Goal: Task Accomplishment & Management: Use online tool/utility

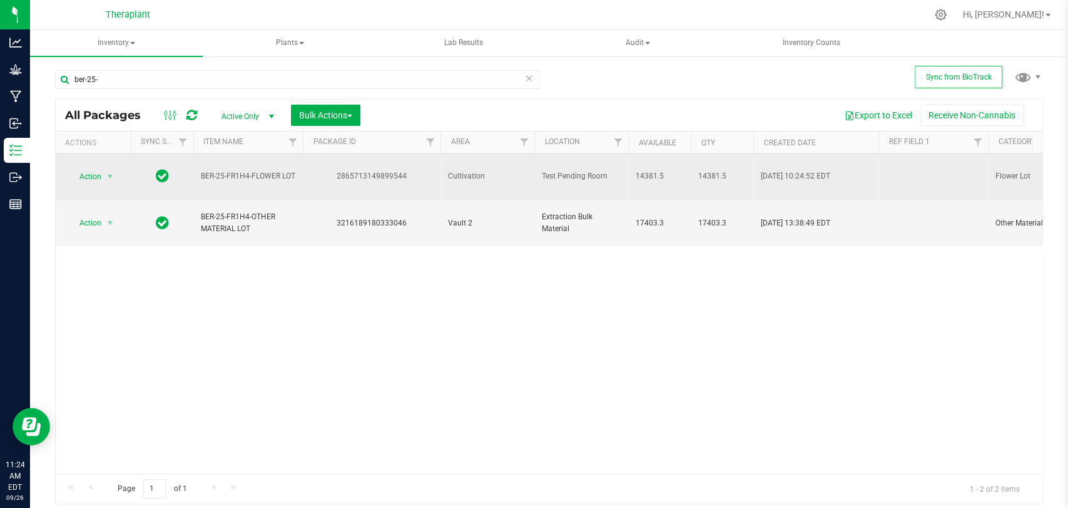
drag, startPoint x: 212, startPoint y: 177, endPoint x: 190, endPoint y: 156, distance: 29.7
copy tr "BER-25-FR1H4-FLOWER LOT"
drag, startPoint x: 407, startPoint y: 166, endPoint x: 338, endPoint y: 168, distance: 69.5
click at [335, 170] on div "2865713149899544" at bounding box center [371, 176] width 141 height 12
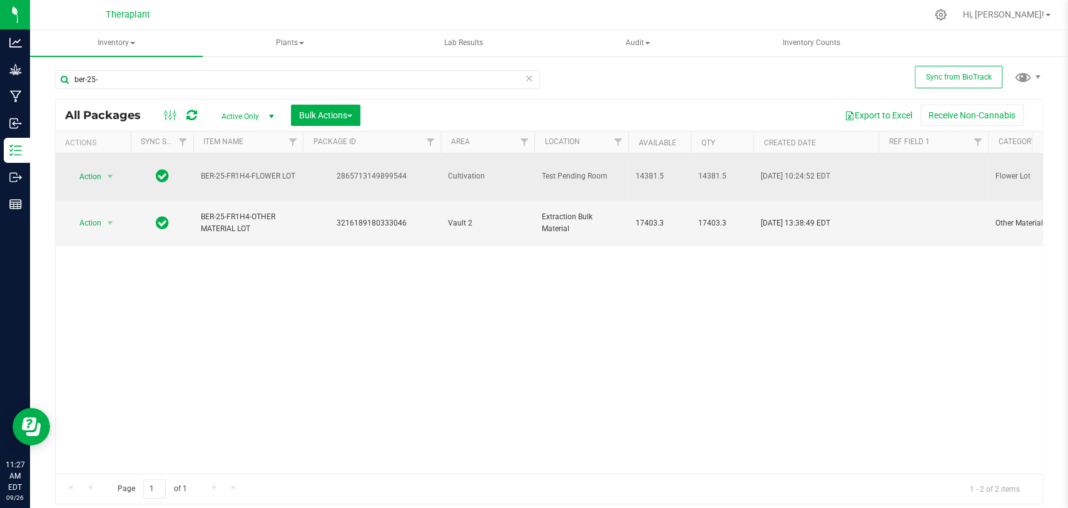
copy div "2865713149899544"
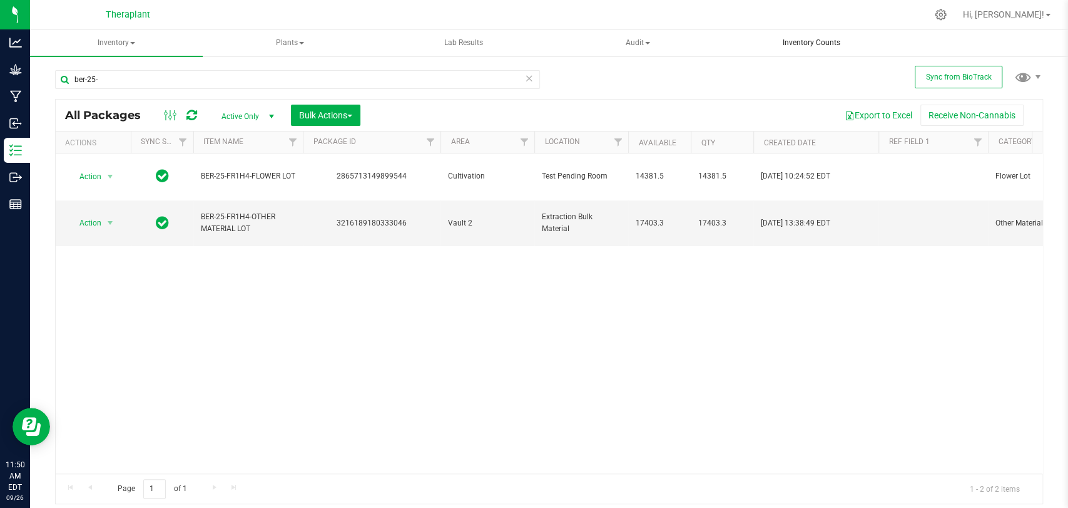
click at [795, 48] on span "Inventory Counts" at bounding box center [811, 43] width 91 height 11
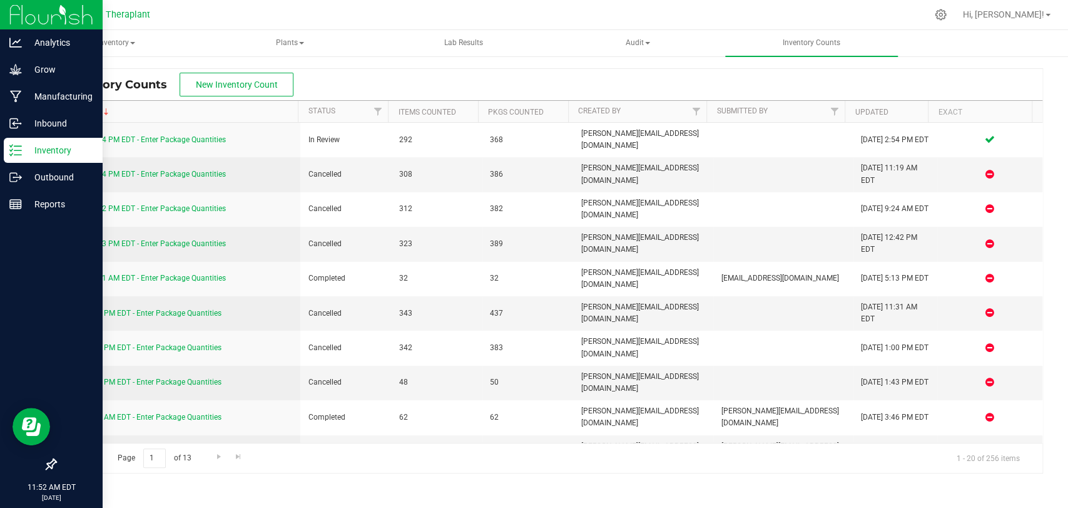
click at [24, 147] on p "Inventory" at bounding box center [59, 150] width 75 height 15
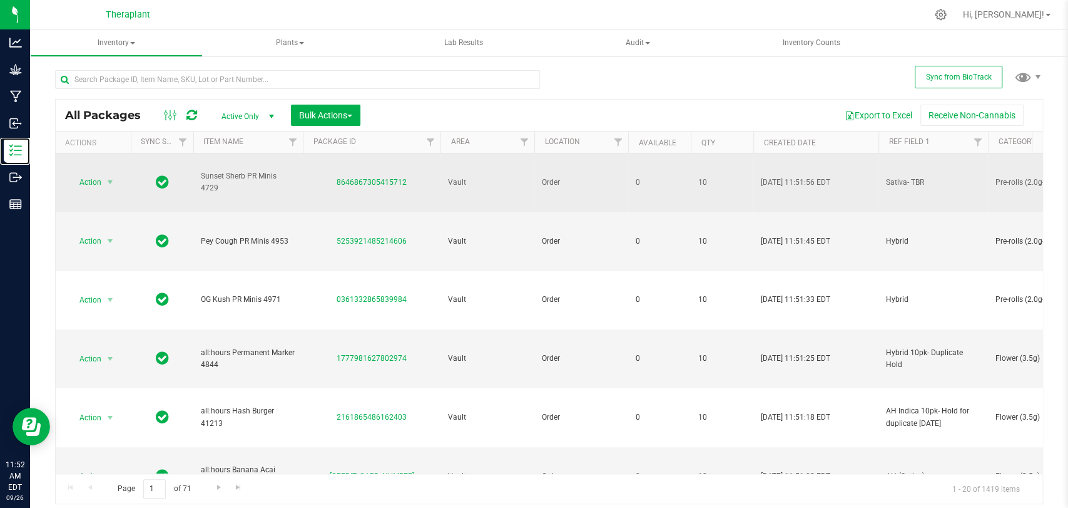
type input "2026-03-27"
type input "2026-05-06"
type input "2026-06-09"
type input "2026-03-31"
type input "2026-08-18"
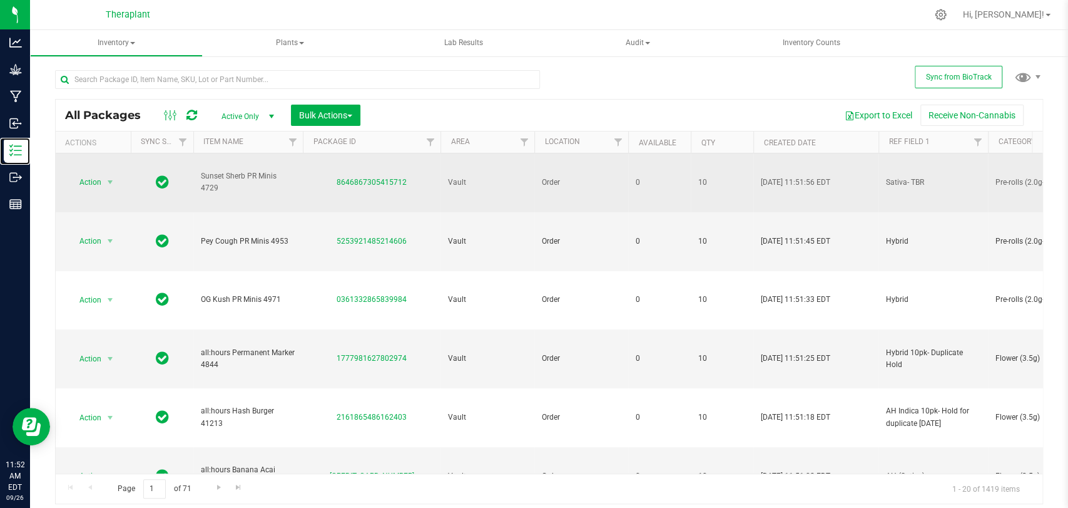
type input "2026-04-25"
type input "2026-07-02"
type input "2026-07-01"
type input "2026-06-03"
type input "2026-06-10"
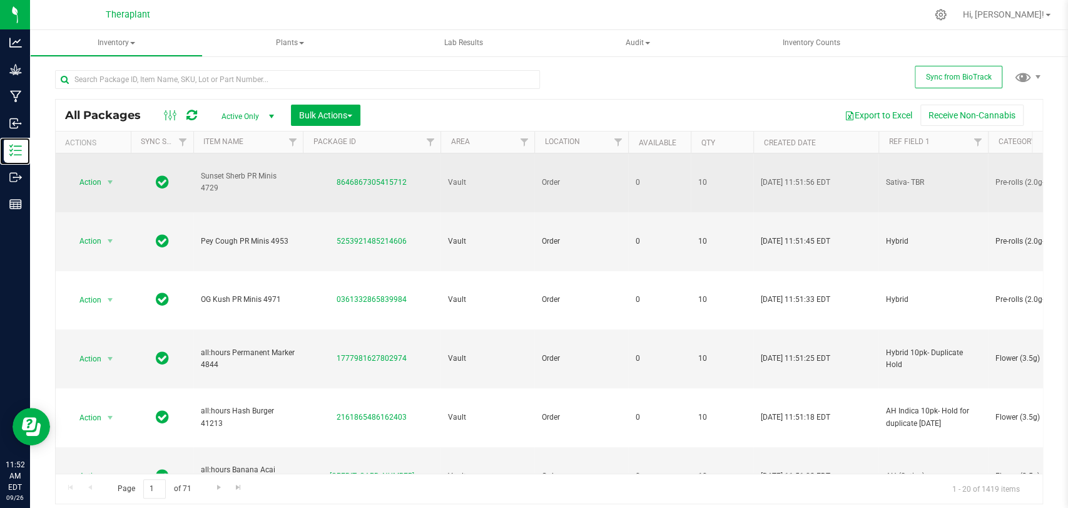
type input "2026-05-23"
type input "2026-05-05"
type input "2025-12-09"
type input "2026-04-25"
type input "2025-12-12"
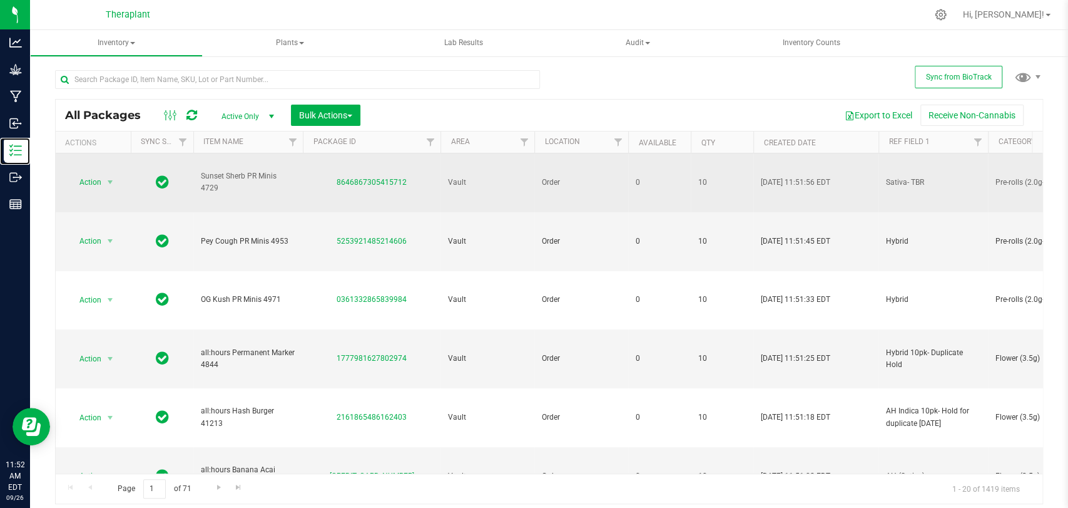
type input "2025-12-12"
type input "2026-05-29"
type input "2026-06-10"
type input "2026-05-23"
type input "2026-05-05"
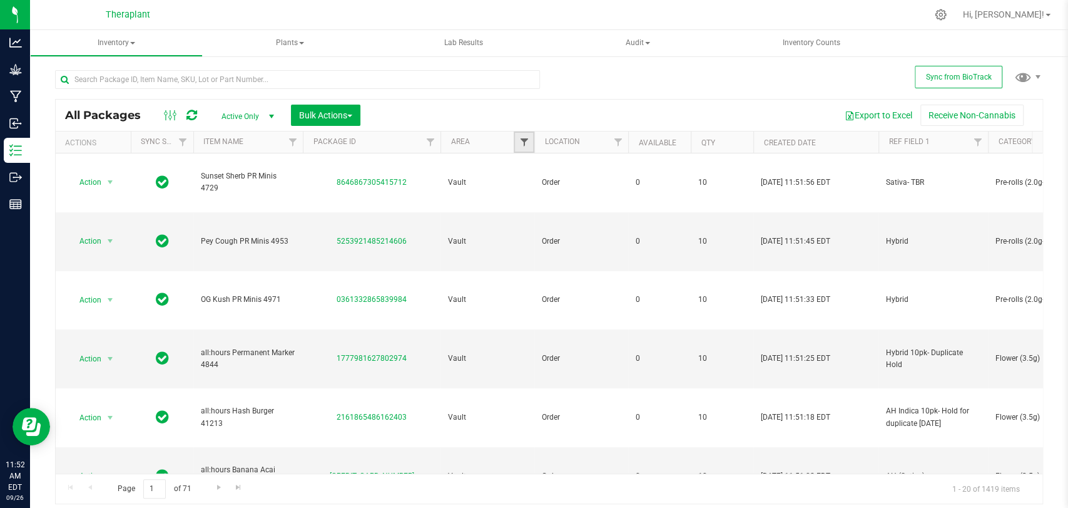
click at [522, 144] on span "Filter" at bounding box center [524, 142] width 10 height 10
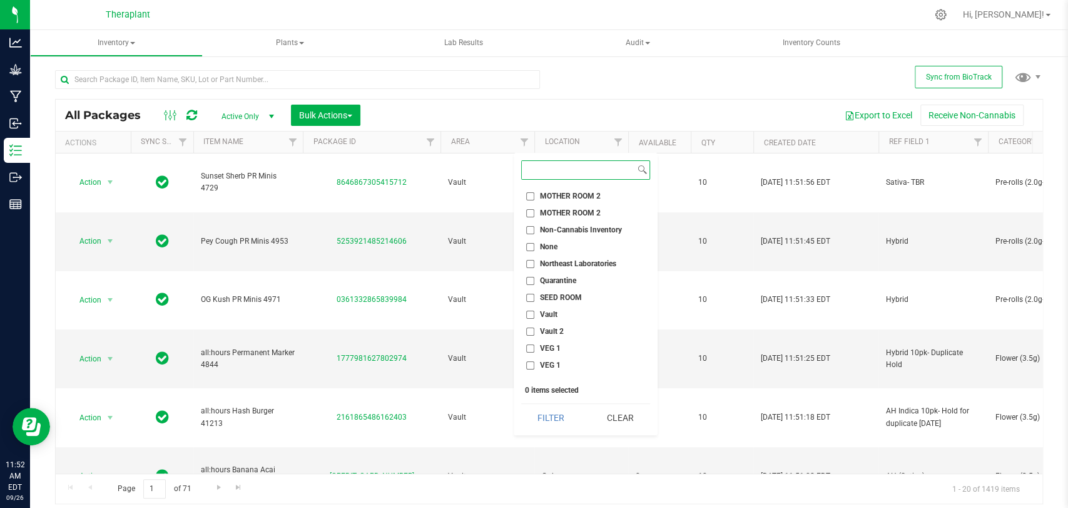
scroll to position [486, 0]
click at [556, 317] on span "Vault 2" at bounding box center [552, 318] width 24 height 8
click at [534, 317] on input "Vault 2" at bounding box center [530, 318] width 8 height 8
checkbox input "true"
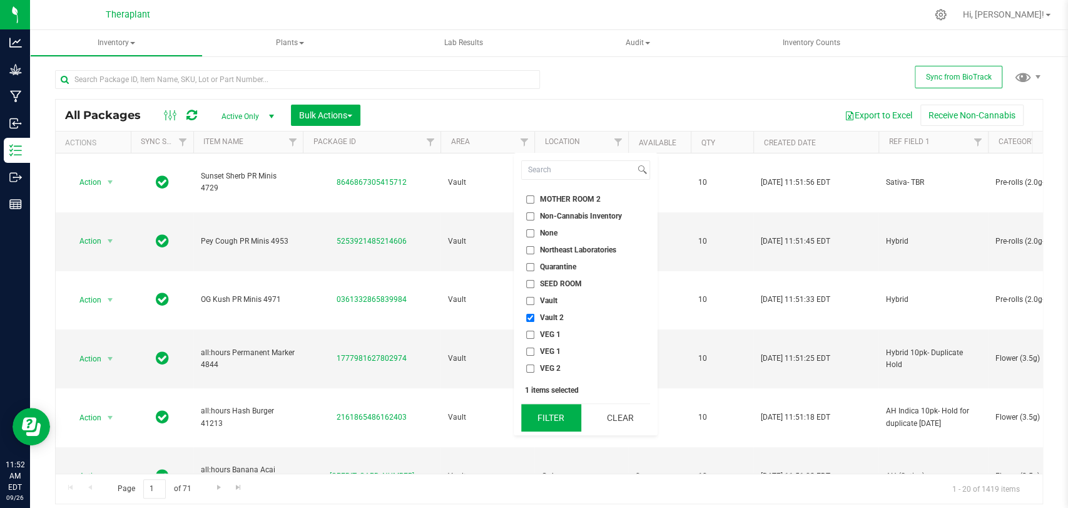
click at [556, 415] on button "Filter" at bounding box center [551, 418] width 60 height 28
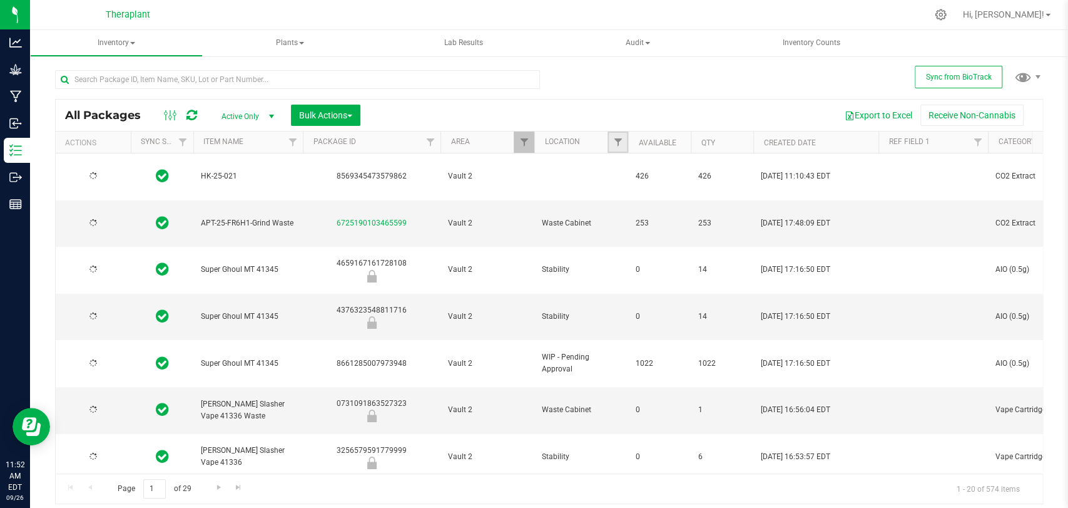
click at [623, 142] on link "Filter" at bounding box center [618, 141] width 21 height 21
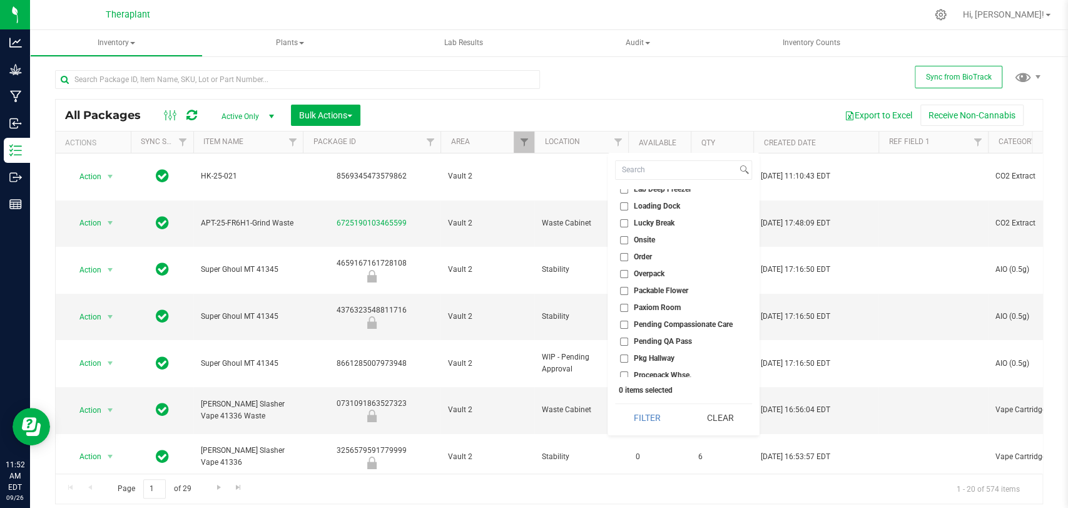
scroll to position [278, 0]
click at [656, 272] on span "Packable Flower" at bounding box center [661, 272] width 54 height 8
click at [628, 272] on input "Packable Flower" at bounding box center [624, 272] width 8 height 8
checkbox input "true"
click at [663, 407] on button "Filter" at bounding box center [647, 418] width 64 height 28
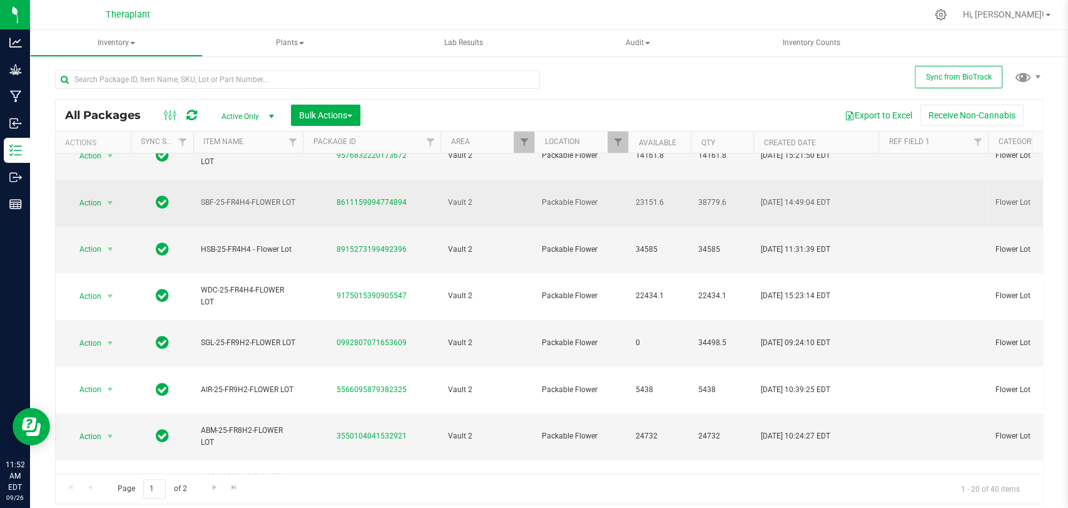
scroll to position [360, 0]
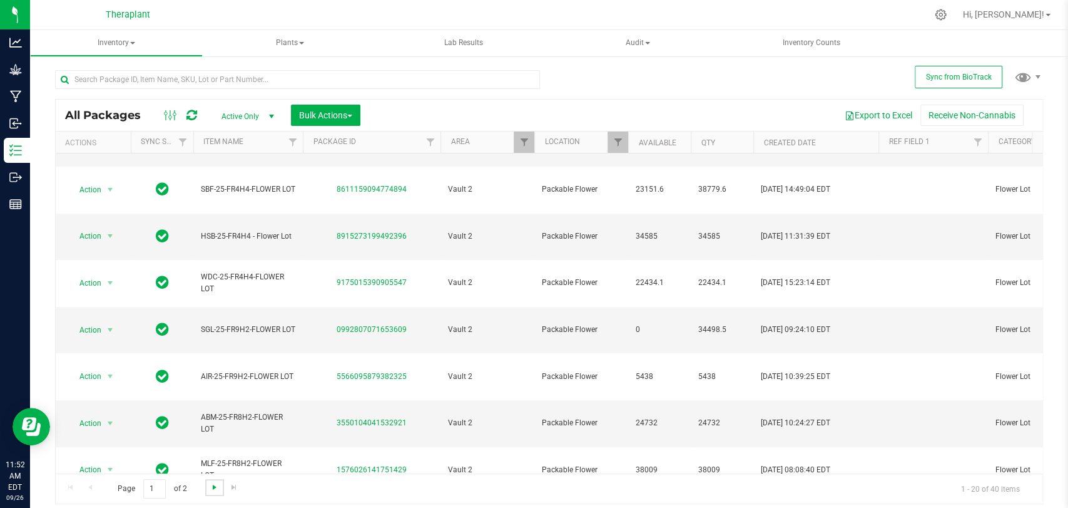
click at [212, 484] on span "Go to the next page" at bounding box center [215, 487] width 10 height 10
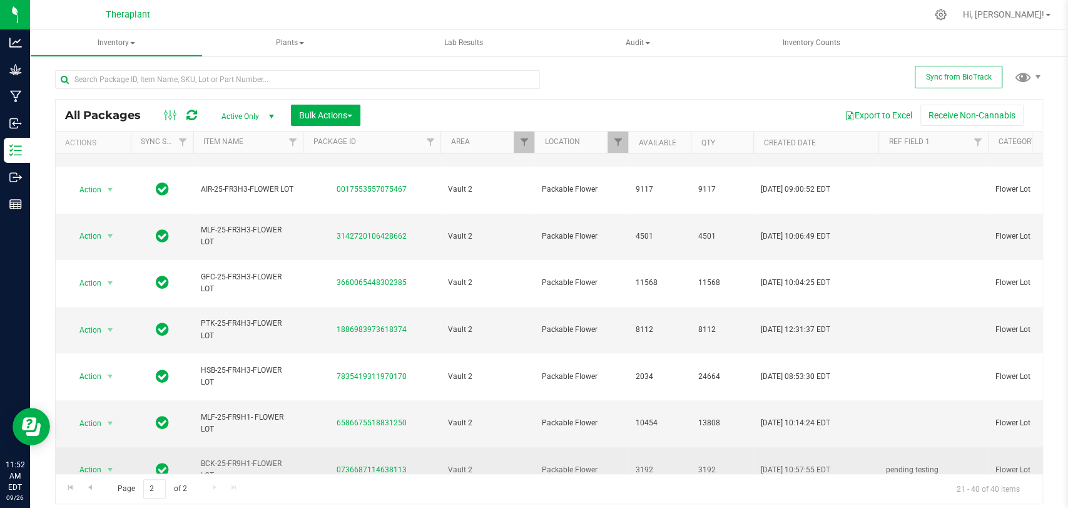
click at [932, 464] on span "pending testing" at bounding box center [933, 470] width 95 height 12
type input "p"
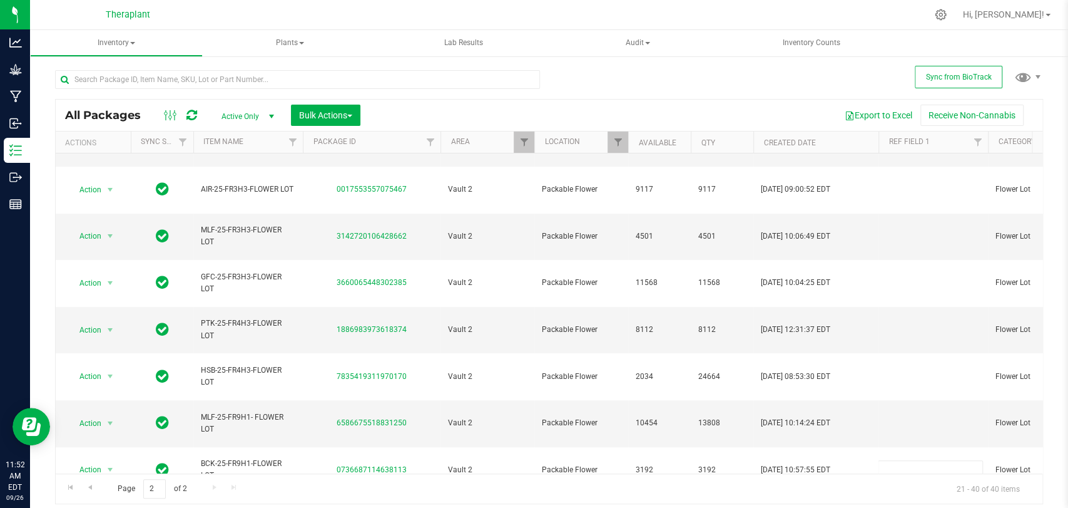
click at [943, 310] on div "All Packages Active Only Active Only Lab Samples Locked All External Internal B…" at bounding box center [549, 301] width 988 height 405
type input "t"
click at [925, 361] on div "All Packages Active Only Active Only Lab Samples Locked All External Internal B…" at bounding box center [549, 301] width 988 height 405
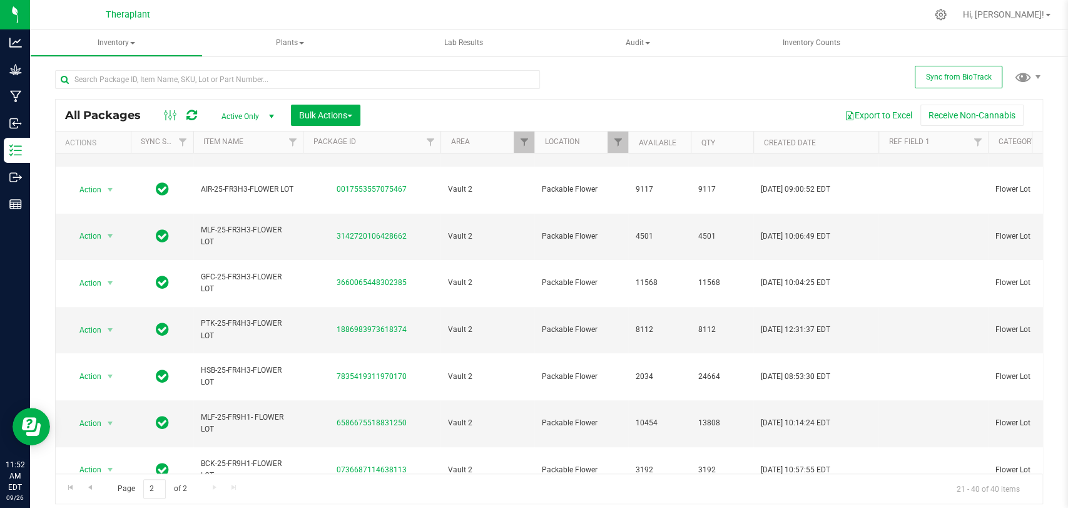
scroll to position [0, 0]
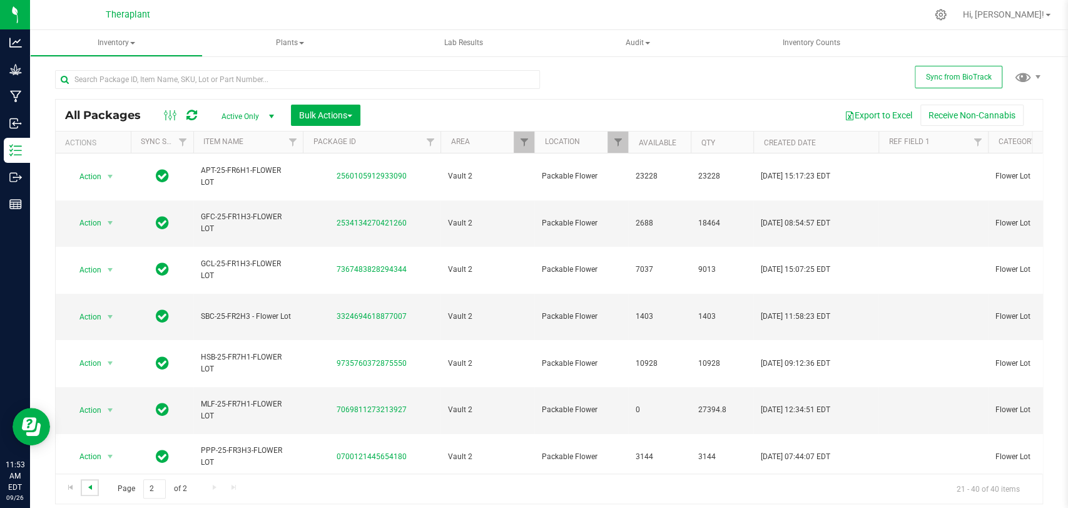
click at [89, 484] on span "Go to the previous page" at bounding box center [90, 487] width 10 height 10
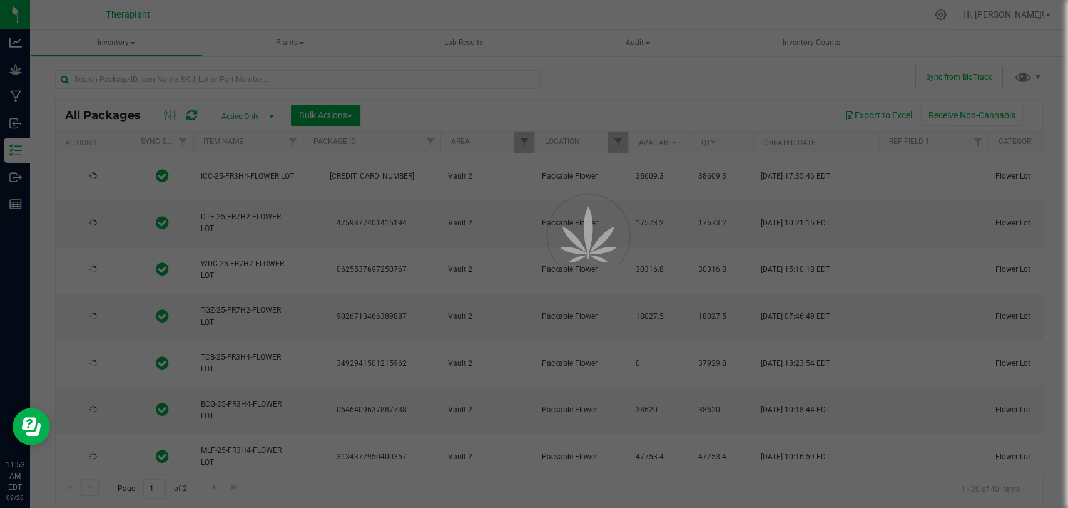
checkbox input "true"
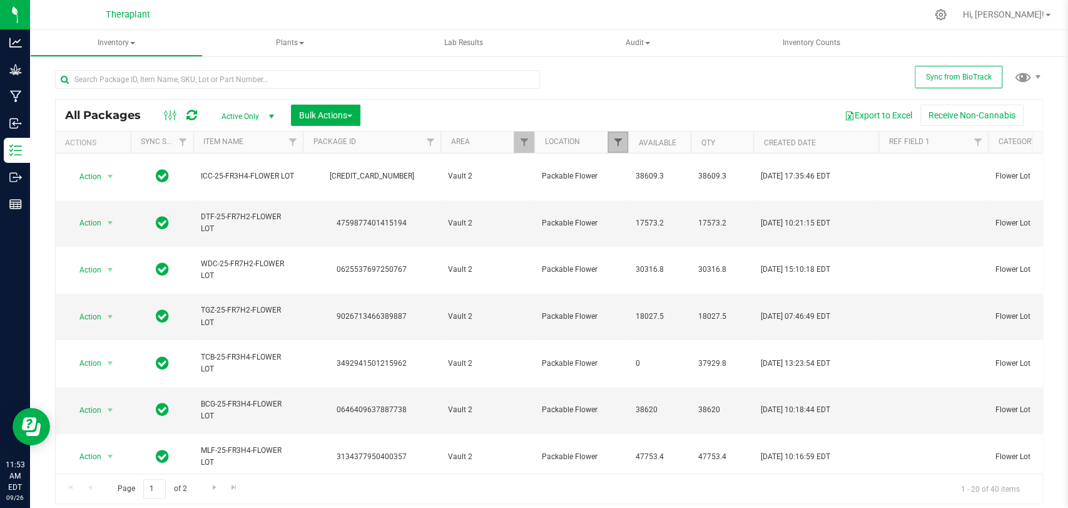
click at [618, 140] on span "Filter" at bounding box center [618, 142] width 10 height 10
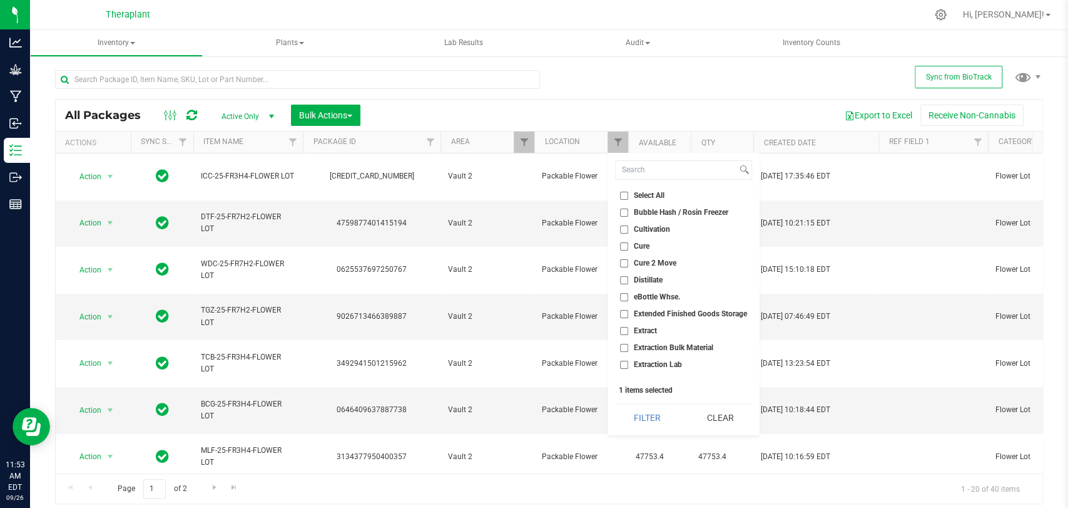
click at [660, 347] on span "Extraction Bulk Material" at bounding box center [673, 348] width 79 height 8
click at [628, 347] on input "Extraction Bulk Material" at bounding box center [624, 348] width 8 height 8
checkbox input "true"
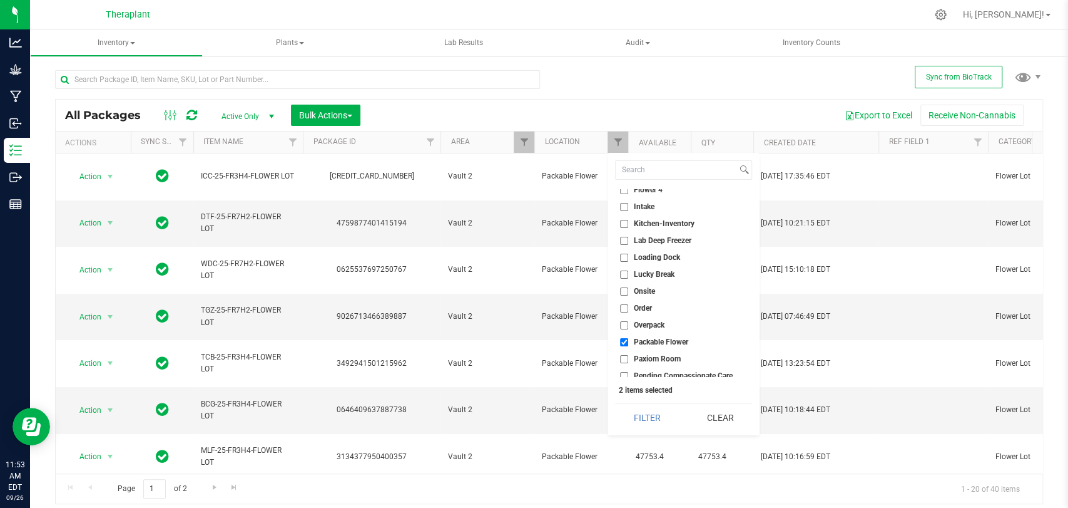
click at [630, 339] on label "Packable Flower" at bounding box center [654, 342] width 68 height 8
click at [628, 339] on input "Packable Flower" at bounding box center [624, 342] width 8 height 8
checkbox input "false"
click at [638, 412] on button "Filter" at bounding box center [647, 418] width 64 height 28
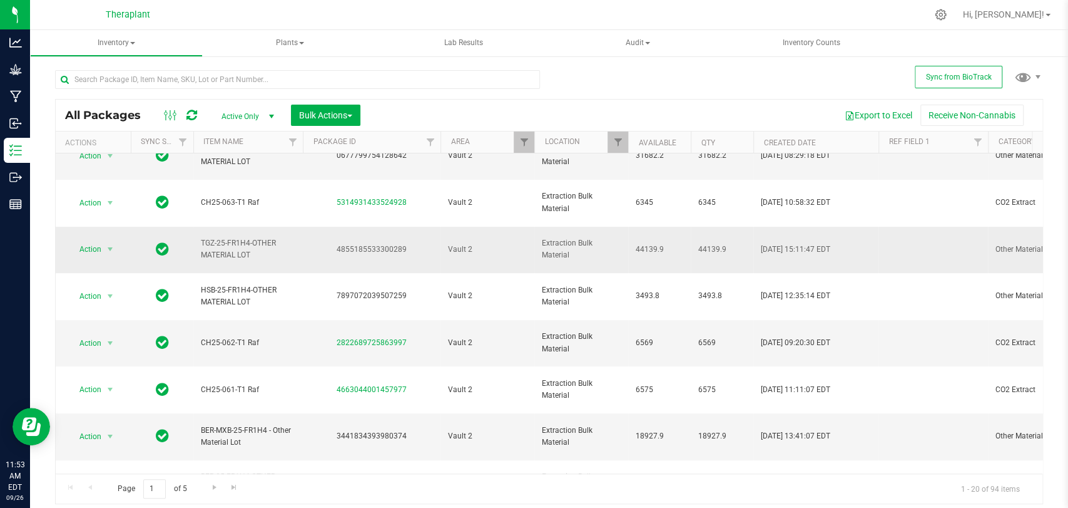
scroll to position [382, 0]
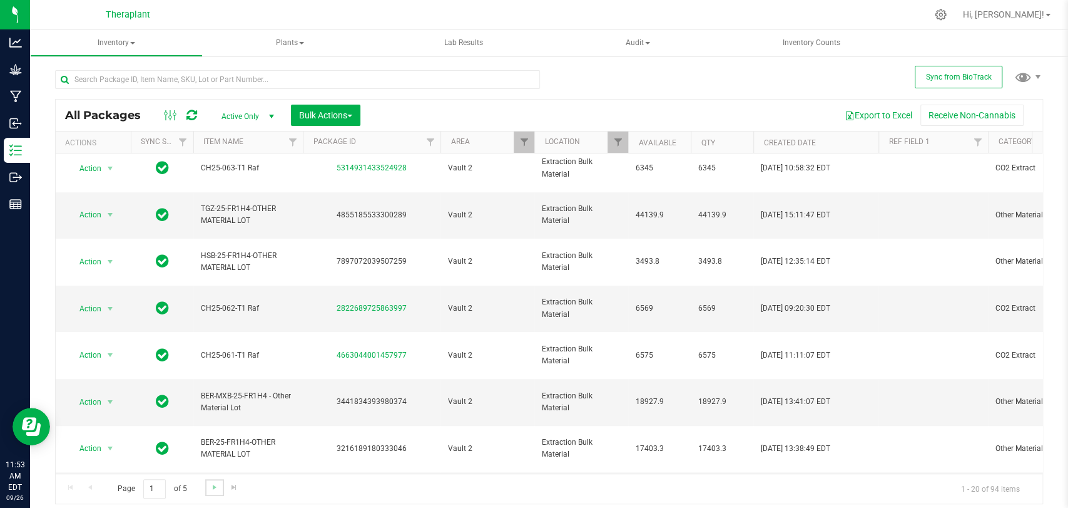
click at [208, 487] on link "Go to the next page" at bounding box center [214, 487] width 18 height 17
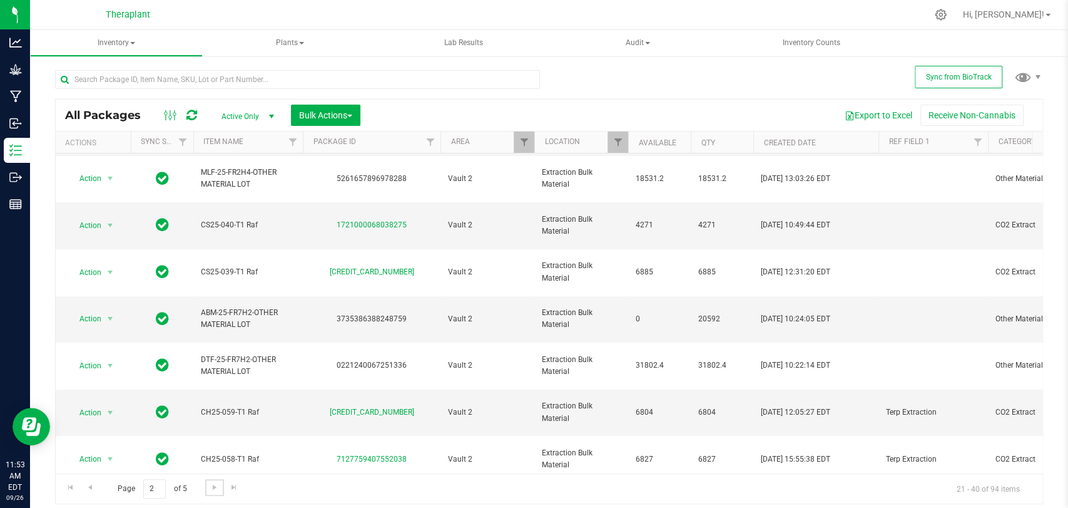
scroll to position [382, 0]
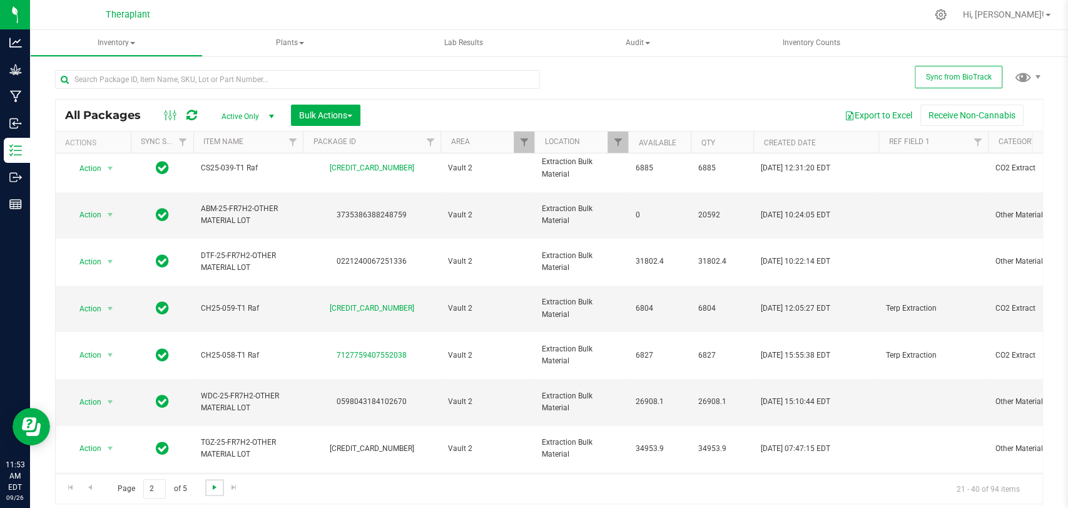
click at [218, 484] on span "Go to the next page" at bounding box center [215, 487] width 10 height 10
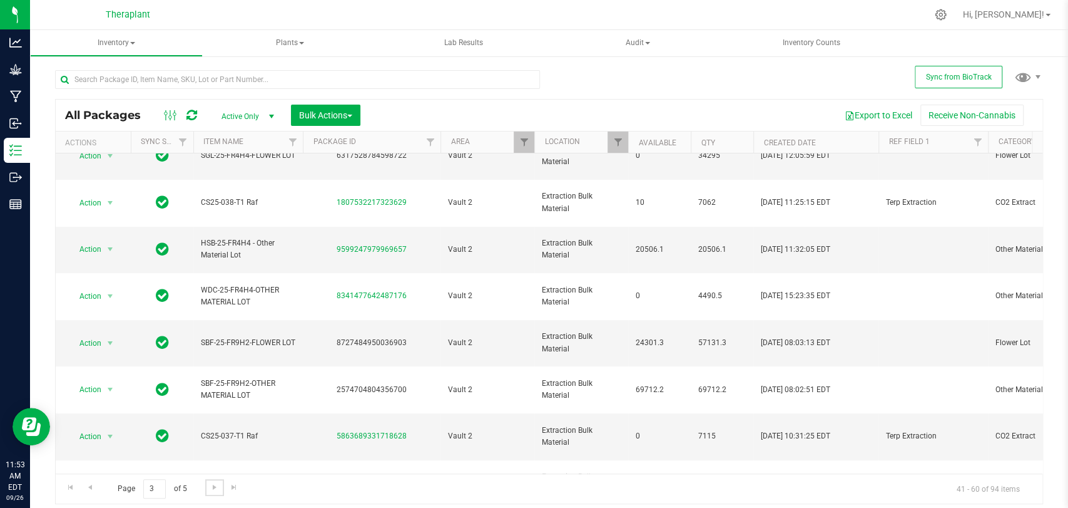
scroll to position [382, 0]
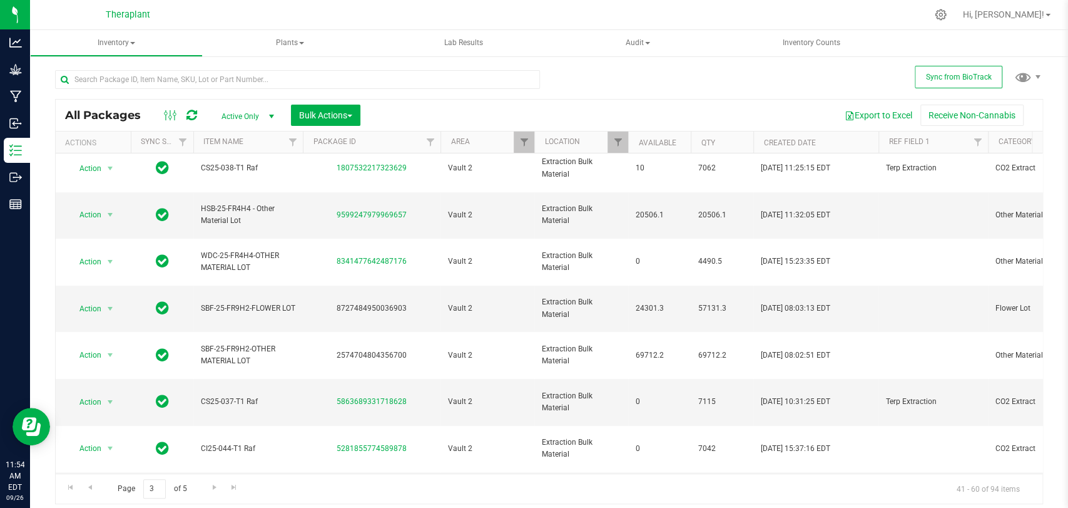
click at [194, 118] on icon at bounding box center [191, 115] width 11 height 13
click at [217, 486] on span "Go to the next page" at bounding box center [215, 487] width 10 height 10
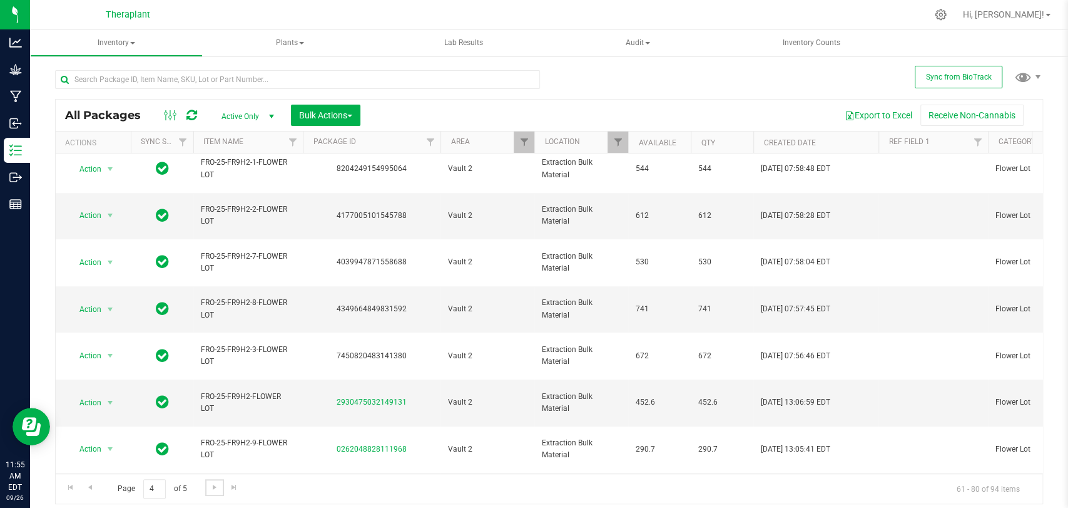
scroll to position [382, 0]
click at [210, 486] on span "Go to the next page" at bounding box center [215, 487] width 10 height 10
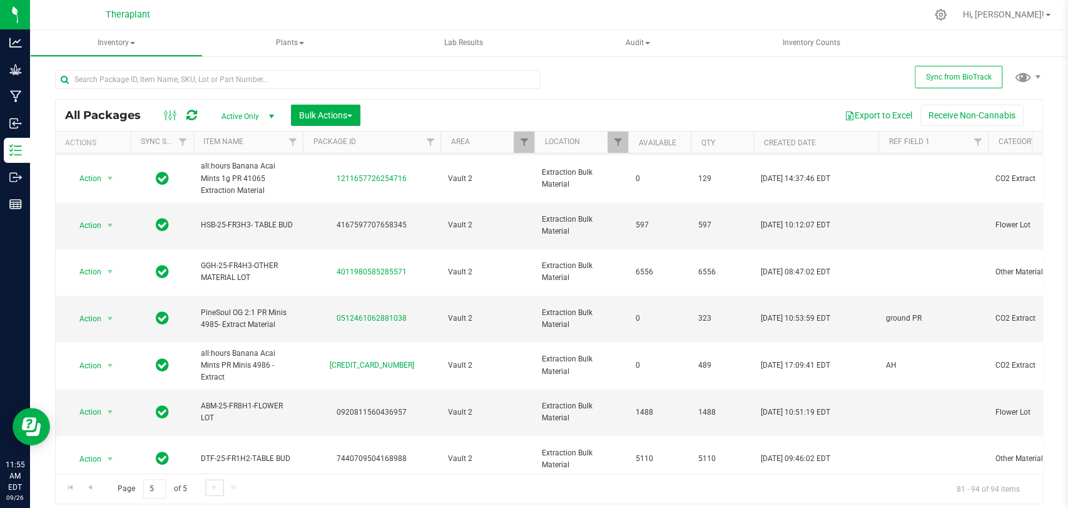
scroll to position [186, 0]
click at [921, 311] on span "ground PR" at bounding box center [933, 317] width 95 height 12
type input "g"
click at [761, 116] on div "All Packages Active Only Active Only Lab Samples Locked All External Internal B…" at bounding box center [549, 301] width 988 height 405
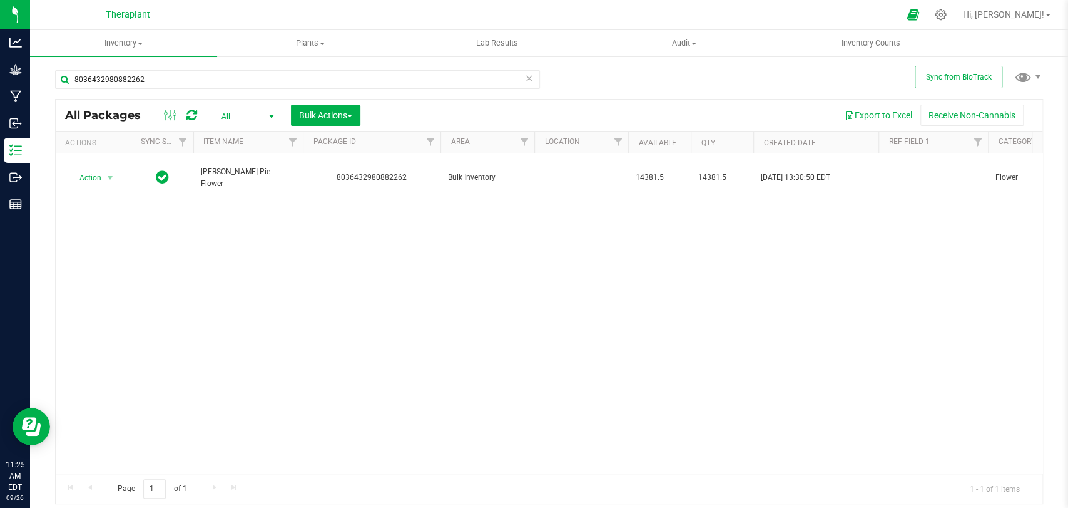
click at [189, 116] on icon at bounding box center [191, 115] width 11 height 13
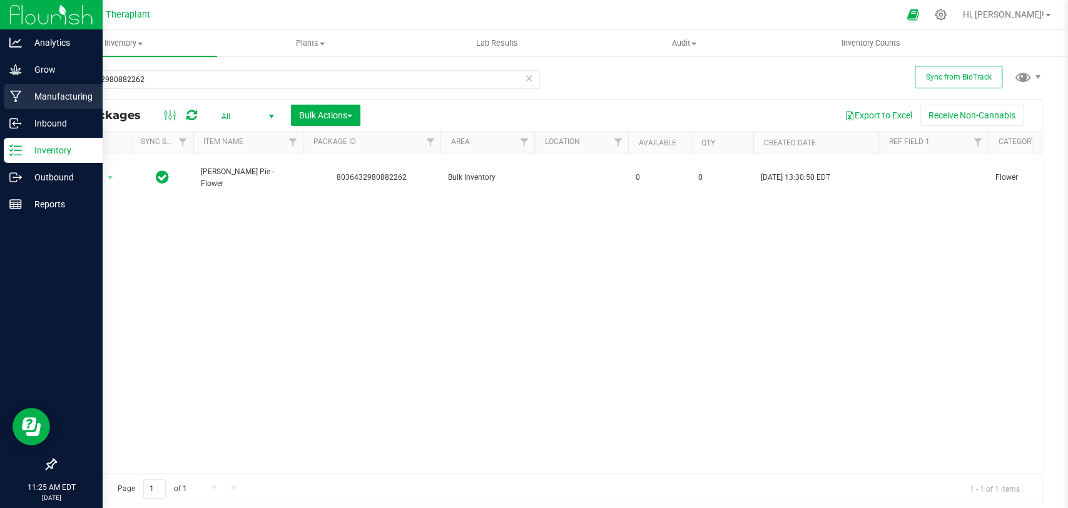
click at [14, 96] on icon at bounding box center [15, 97] width 11 height 12
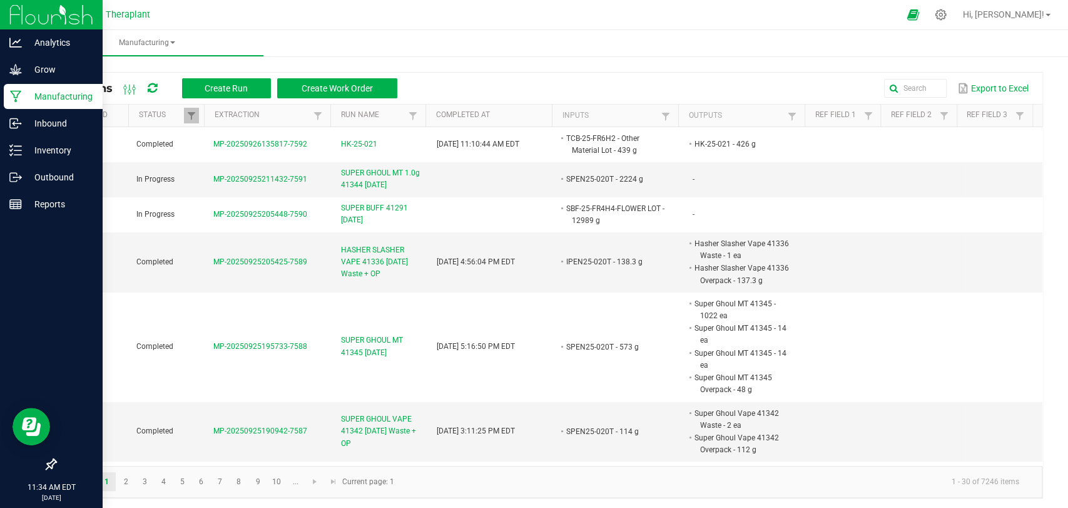
click at [151, 86] on icon at bounding box center [152, 88] width 9 height 11
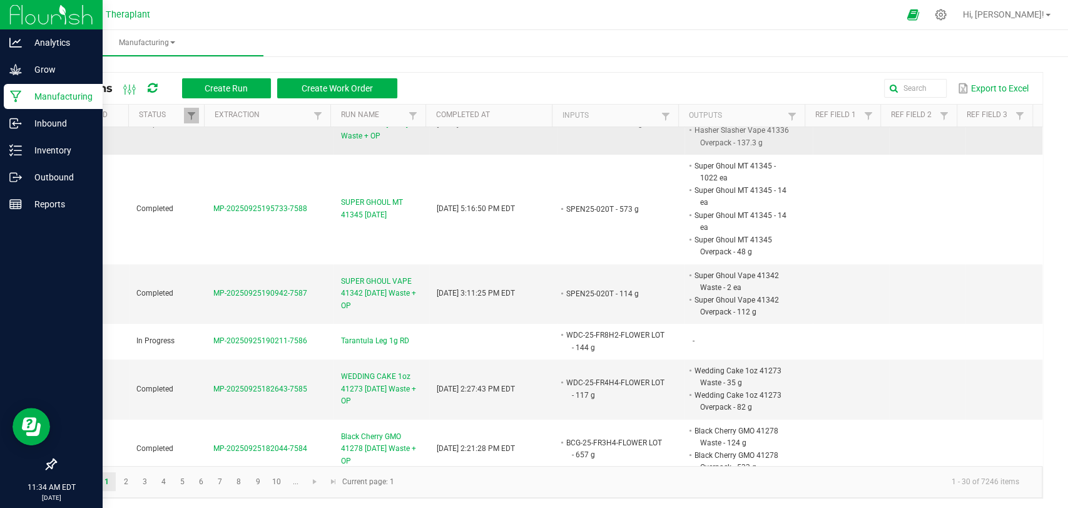
scroll to position [139, 0]
click at [660, 110] on link at bounding box center [665, 116] width 15 height 16
click at [680, 137] on input "text" at bounding box center [724, 141] width 129 height 19
type input "sbc-25-fr9"
click at [724, 159] on div "sbc-25-fr9 Clear Filter" at bounding box center [725, 159] width 144 height 68
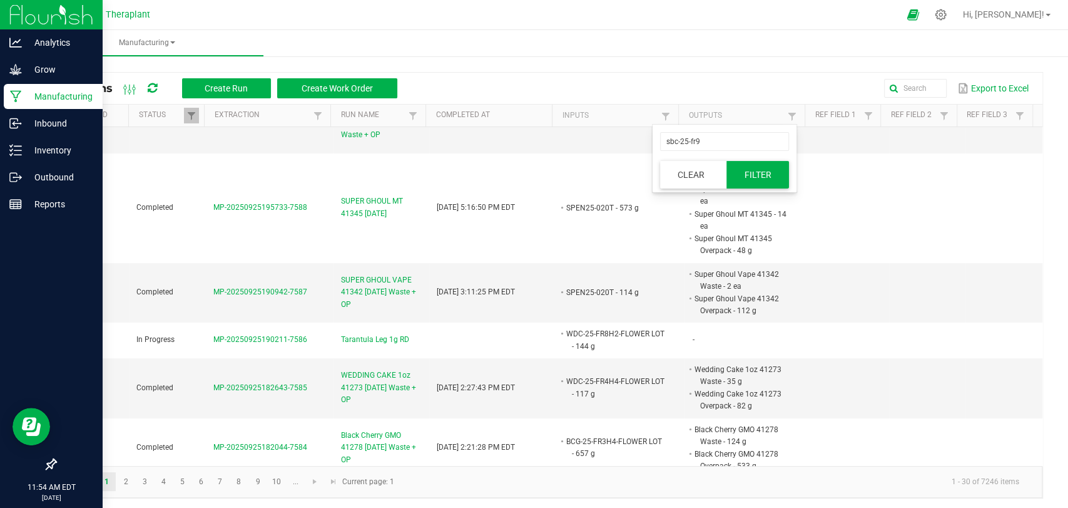
click at [741, 161] on button "Filter" at bounding box center [758, 175] width 63 height 28
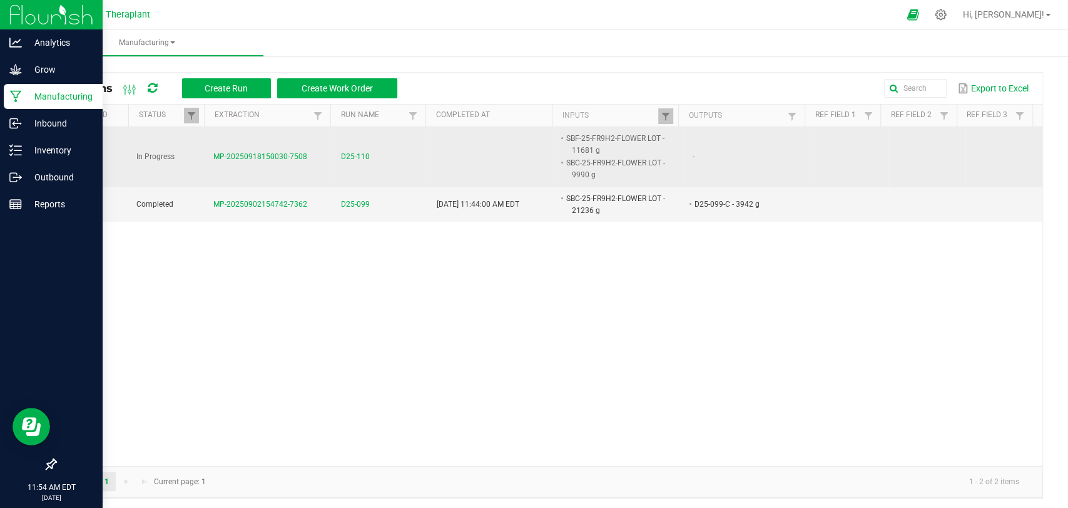
click at [341, 152] on span "D25-110" at bounding box center [355, 157] width 29 height 12
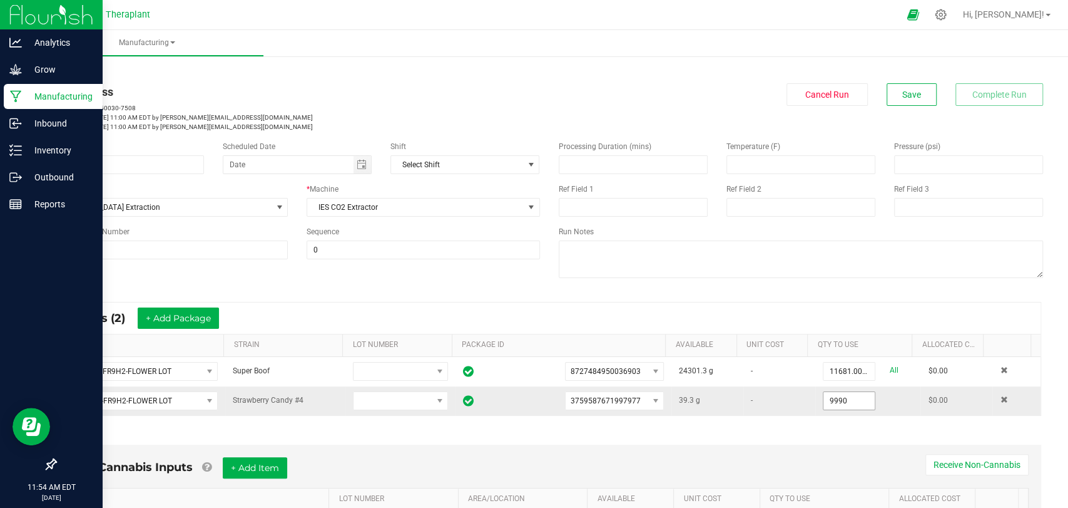
click at [839, 404] on input "9990" at bounding box center [849, 401] width 51 height 18
type input "10029.3000 g"
click at [901, 102] on button "Save" at bounding box center [912, 94] width 50 height 23
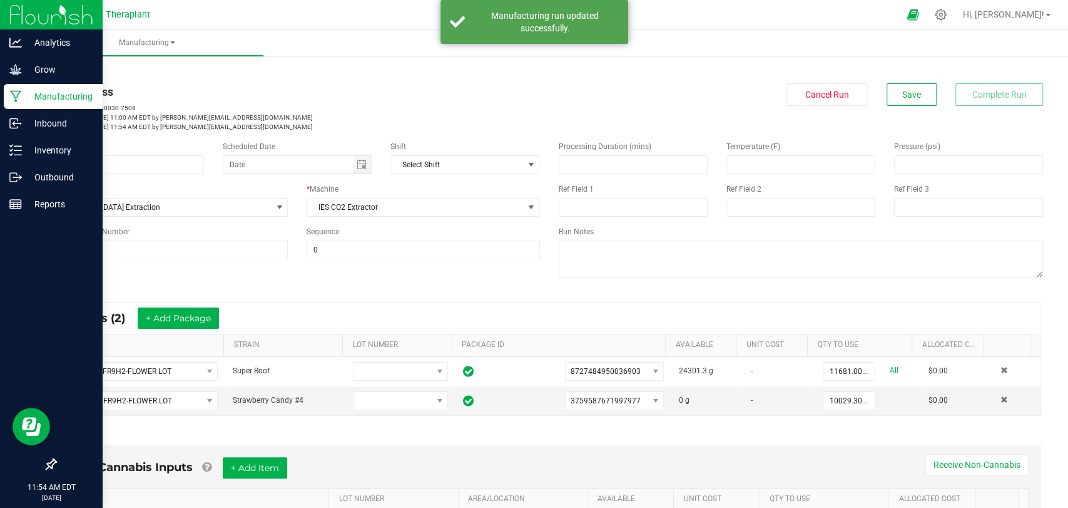
click at [15, 96] on icon at bounding box center [16, 96] width 12 height 13
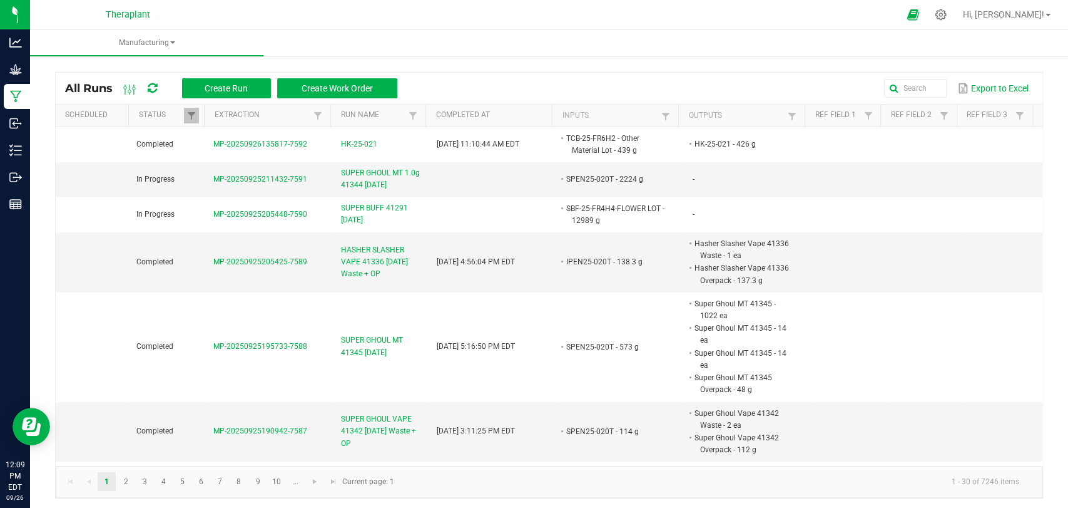
click at [153, 81] on span at bounding box center [152, 88] width 9 height 21
click at [153, 91] on icon at bounding box center [152, 88] width 9 height 11
